Goal: Download file/media

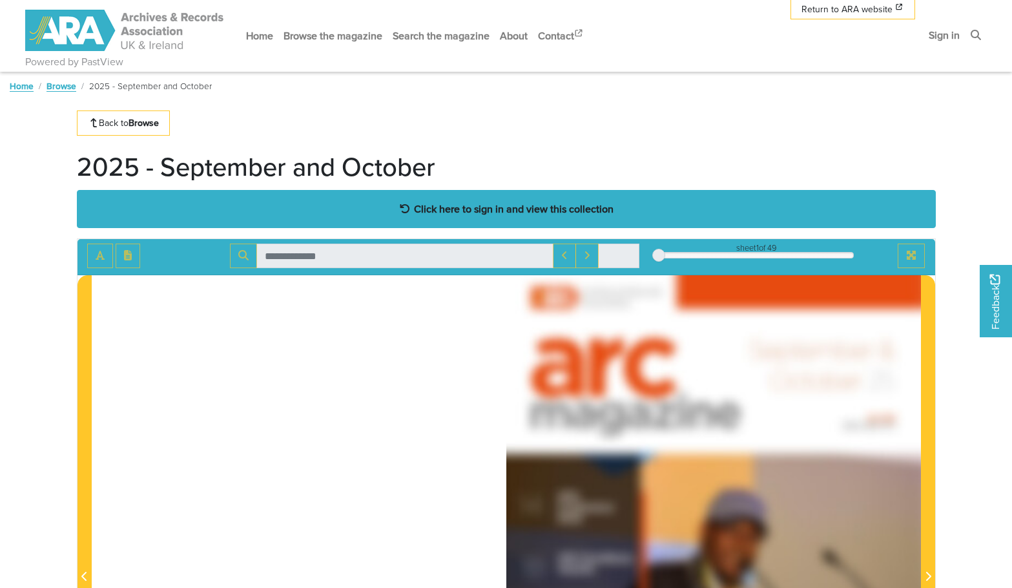
click at [464, 213] on strong "Click here to sign in and view this collection" at bounding box center [514, 209] width 200 height 14
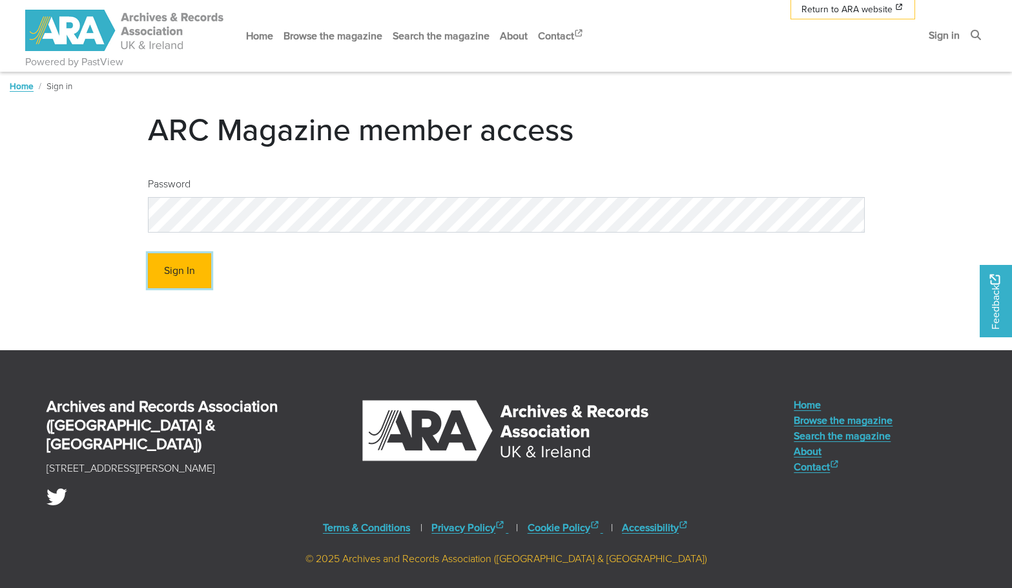
click at [185, 274] on button "Sign In" at bounding box center [179, 271] width 63 height 36
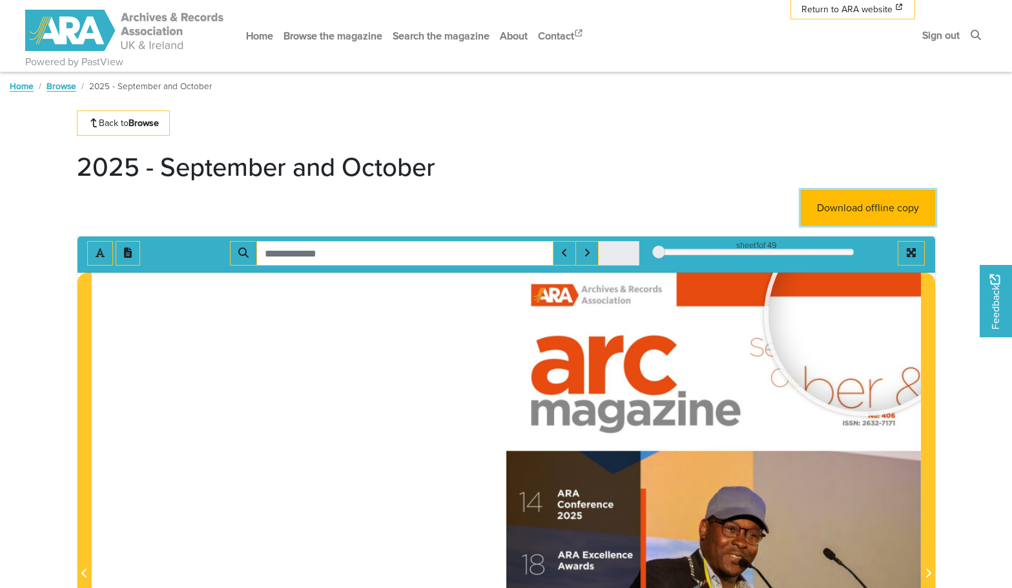
click at [849, 202] on link "Download offline copy" at bounding box center [868, 208] width 134 height 36
